Goal: Navigation & Orientation: Find specific page/section

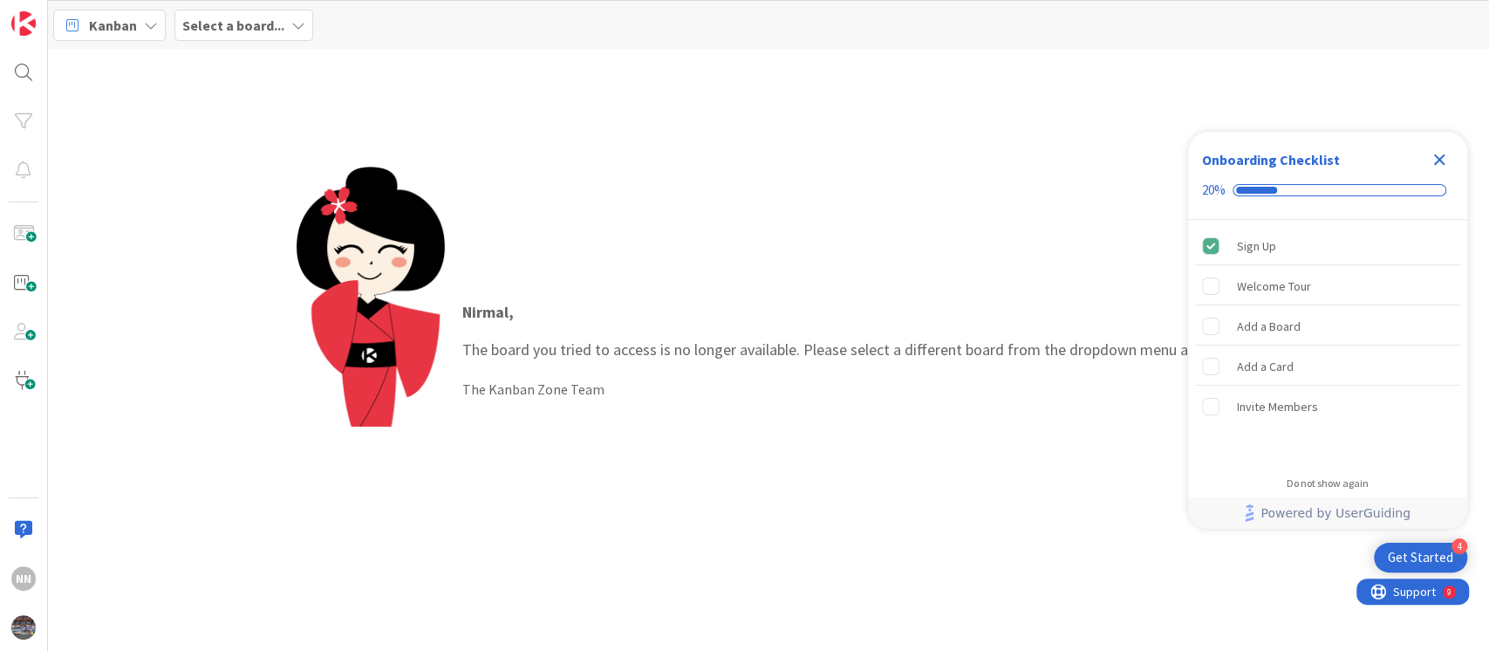
click at [1431, 164] on icon "Close Checklist" at bounding box center [1439, 159] width 21 height 21
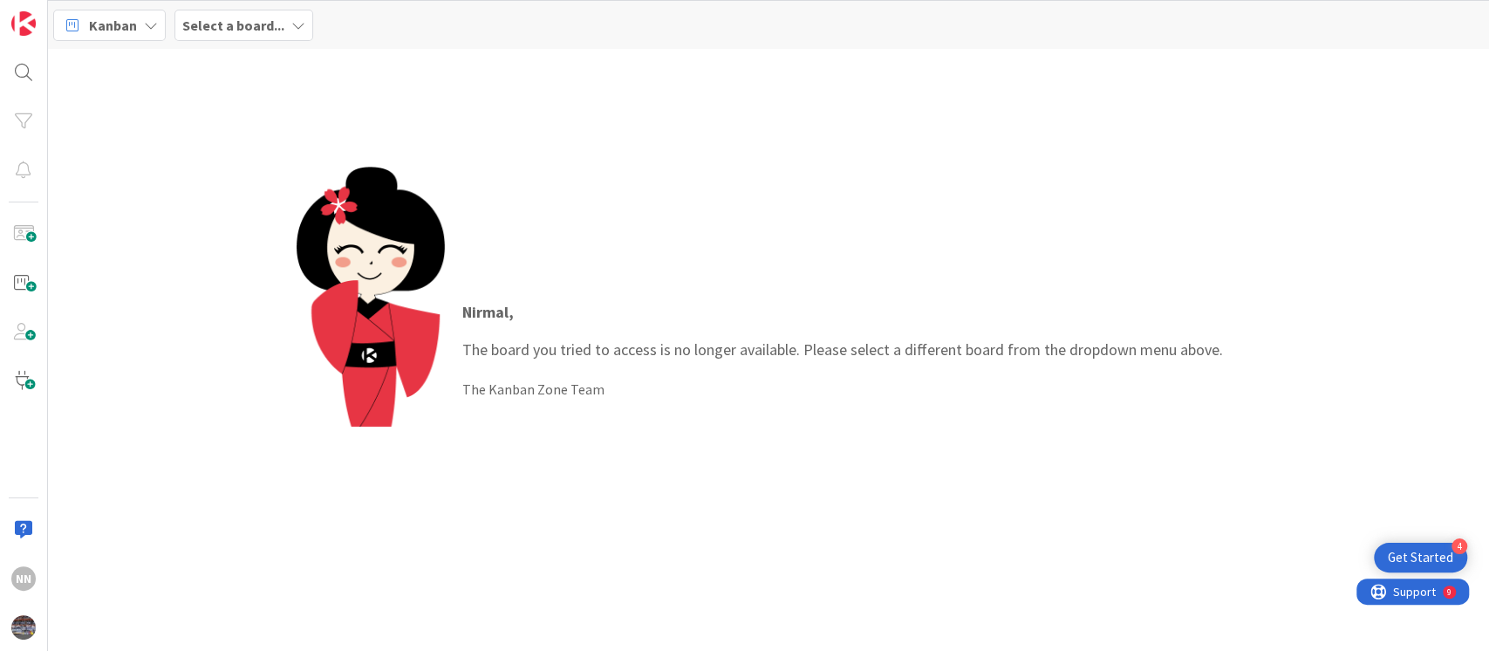
click at [229, 24] on b "Select a board..." at bounding box center [233, 25] width 102 height 17
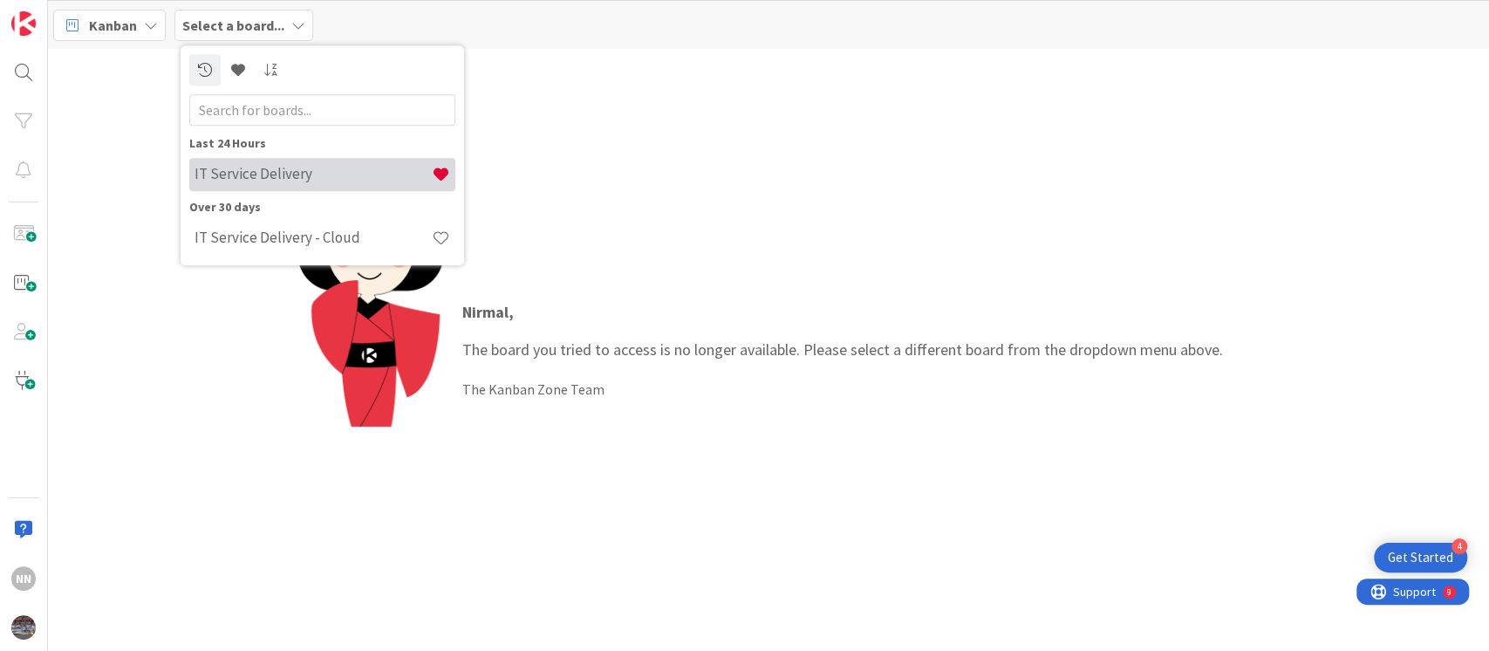
click at [229, 181] on h4 "IT Service Delivery" at bounding box center [313, 174] width 237 height 17
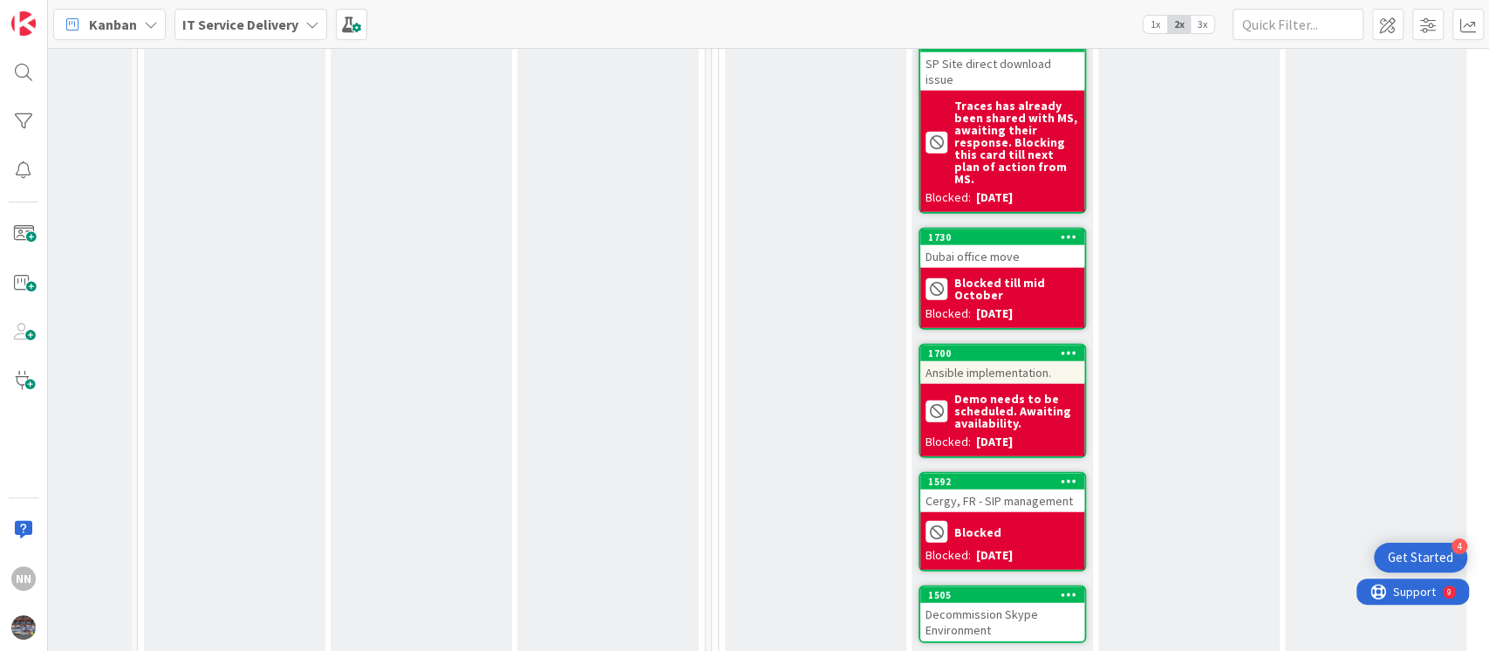
scroll to position [2886, 291]
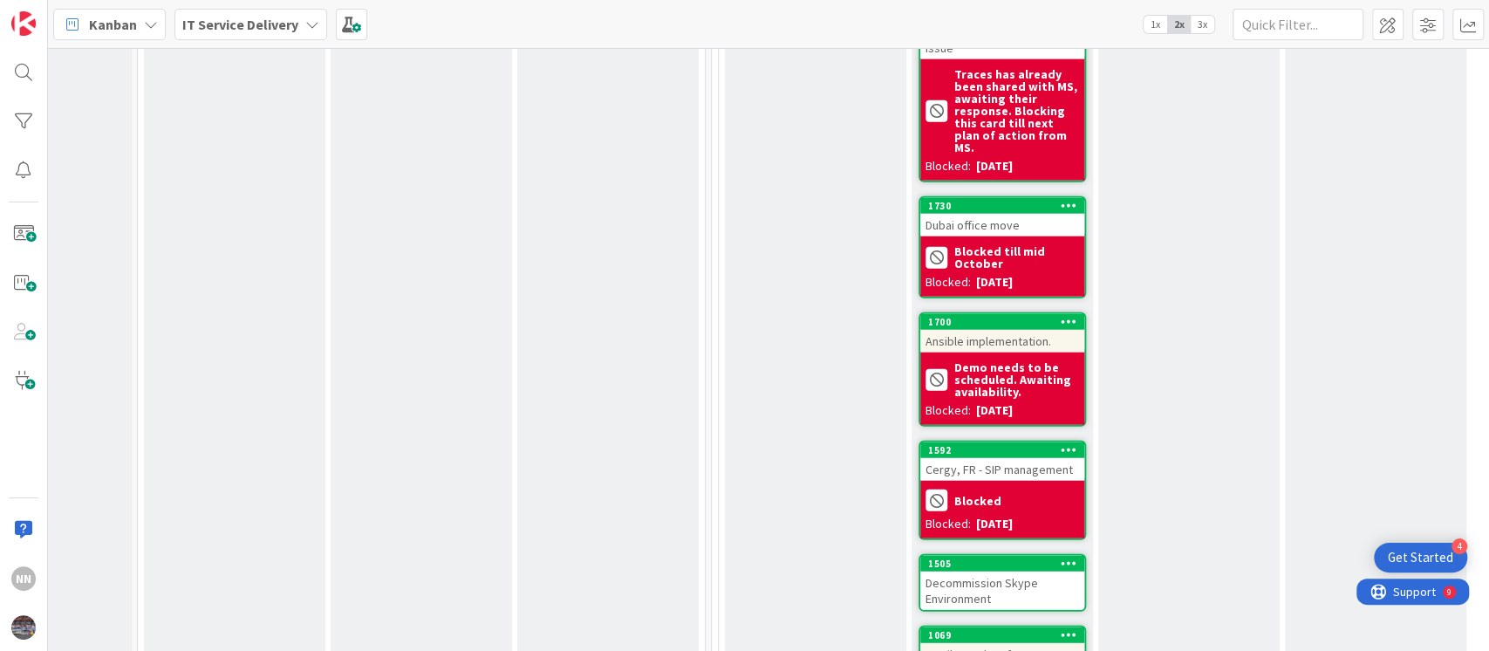
click at [1021, 330] on div "Ansible implementation." at bounding box center [1003, 341] width 164 height 23
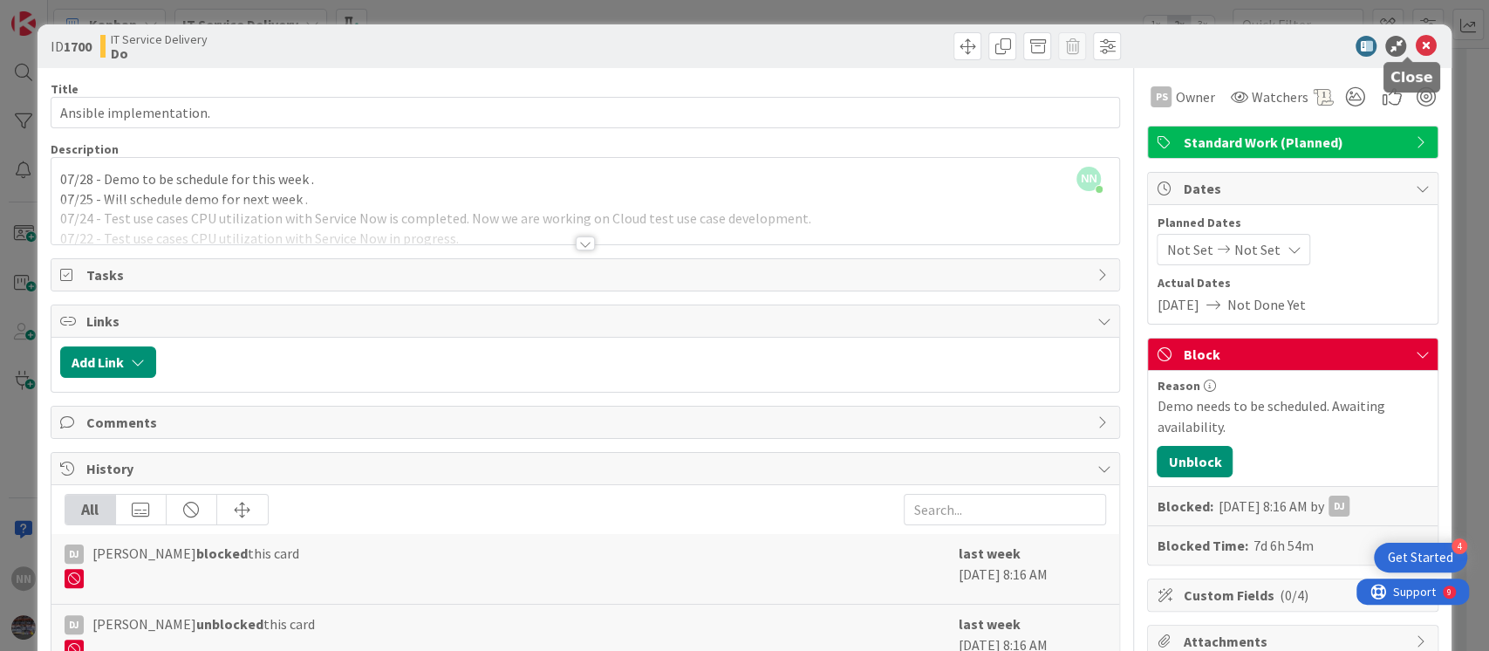
click at [1415, 48] on icon at bounding box center [1425, 46] width 21 height 21
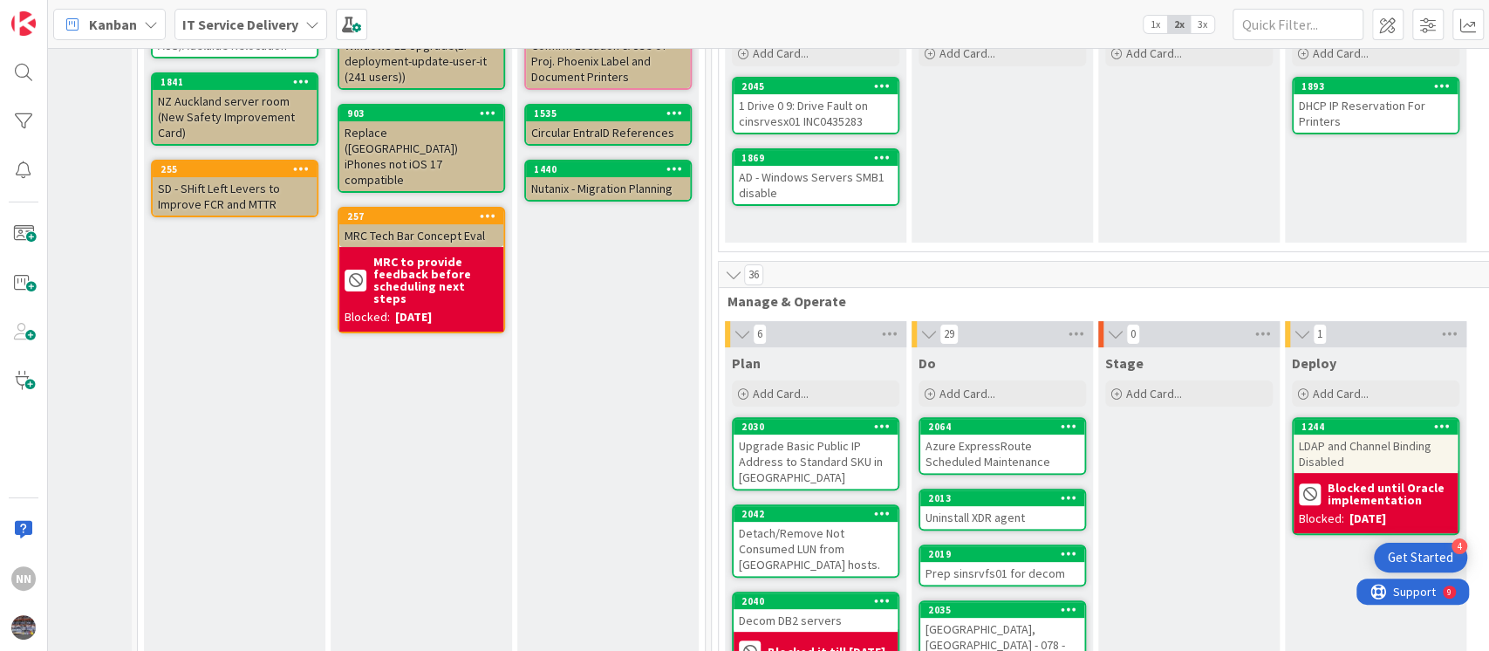
scroll to position [0, 291]
